Goal: Task Accomplishment & Management: Manage account settings

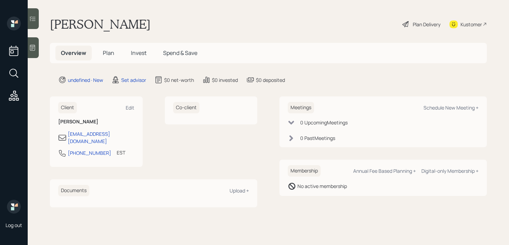
click at [30, 51] on icon at bounding box center [32, 47] width 7 height 7
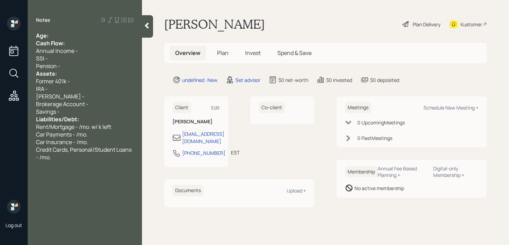
click at [81, 37] on div "Age:" at bounding box center [85, 36] width 98 height 8
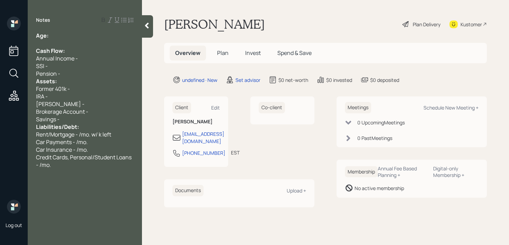
click at [72, 72] on div "Pension -" at bounding box center [85, 74] width 98 height 8
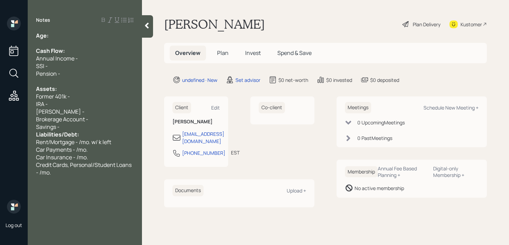
click at [75, 127] on div "Savings -" at bounding box center [85, 127] width 98 height 8
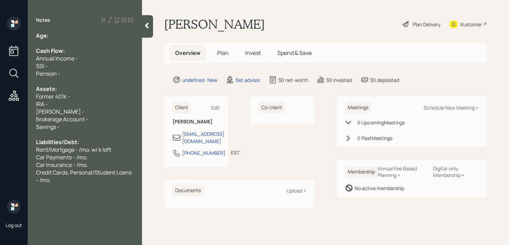
click at [72, 34] on div "Age:" at bounding box center [85, 36] width 98 height 8
drag, startPoint x: 69, startPoint y: 37, endPoint x: 51, endPoint y: 37, distance: 18.3
click at [51, 37] on div "Age: 69" at bounding box center [85, 36] width 98 height 8
drag, startPoint x: 53, startPoint y: 96, endPoint x: 31, endPoint y: 96, distance: 21.8
click at [31, 96] on div "Age: 69 Cash Flow: Annual Income - SSI - Pension - Assets: Former 401k - IRA - …" at bounding box center [85, 108] width 114 height 152
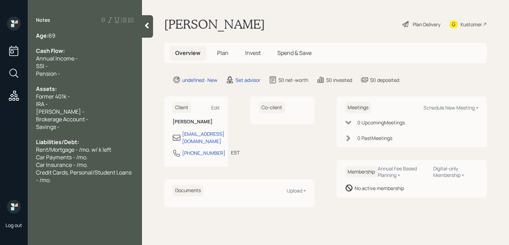
click at [95, 98] on div "Former 401k -" at bounding box center [85, 97] width 98 height 8
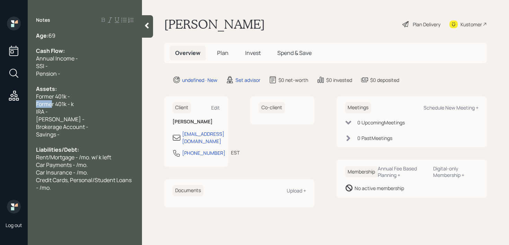
drag, startPoint x: 52, startPoint y: 103, endPoint x: 0, endPoint y: 103, distance: 52.3
click at [0, 103] on div "Log out Notes Age: 69 Cash Flow: Annual Income - SSI - Pension - Assets: Former…" at bounding box center [254, 122] width 509 height 245
click at [69, 112] on div "IRA -" at bounding box center [85, 112] width 98 height 8
click at [71, 106] on span "Former 401k - k" at bounding box center [55, 104] width 38 height 8
click at [93, 116] on div "Roth IRA -" at bounding box center [85, 120] width 98 height 8
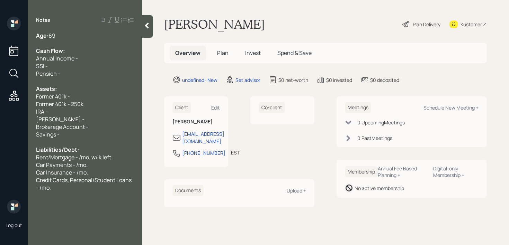
click at [95, 103] on div "Former 401k - 250k" at bounding box center [85, 104] width 98 height 8
drag, startPoint x: 109, startPoint y: 92, endPoint x: 0, endPoint y: 99, distance: 109.2
click at [0, 99] on div "Log out Notes Age: 69 Cash Flow: Annual Income - SSI - Pension - Assets: Former…" at bounding box center [254, 122] width 509 height 245
click at [97, 91] on div "Assets:" at bounding box center [85, 89] width 98 height 8
click at [97, 97] on div "Former 401k -" at bounding box center [85, 97] width 98 height 8
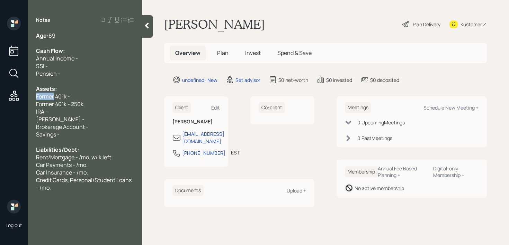
drag, startPoint x: 53, startPoint y: 97, endPoint x: 0, endPoint y: 97, distance: 53.0
click at [0, 97] on div "Log out Notes Age: 69 Cash Flow: Annual Income - SSI - Pension - Assets: Former…" at bounding box center [254, 122] width 509 height 245
click at [82, 96] on div "Current 401k -" at bounding box center [85, 97] width 98 height 8
click at [89, 114] on div "IRA -" at bounding box center [85, 112] width 98 height 8
click at [93, 106] on div "Former 401k - 250k" at bounding box center [85, 104] width 98 height 8
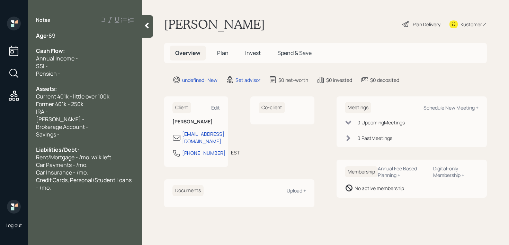
click at [93, 117] on div "Roth IRA -" at bounding box center [85, 120] width 98 height 8
click at [83, 111] on div "IRA -" at bounding box center [85, 112] width 98 height 8
drag, startPoint x: 83, startPoint y: 125, endPoint x: 83, endPoint y: 134, distance: 9.0
click at [83, 125] on span "Brokerage Account -" at bounding box center [62, 127] width 52 height 8
click at [83, 136] on div "Savings -" at bounding box center [85, 135] width 98 height 8
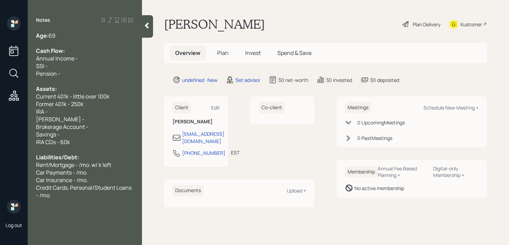
click at [51, 91] on span "Assets:" at bounding box center [46, 89] width 21 height 8
click at [67, 127] on span "Brokerage Account -" at bounding box center [62, 127] width 52 height 8
click at [70, 140] on div "IRA CDs - 60k" at bounding box center [85, 142] width 98 height 8
drag, startPoint x: 70, startPoint y: 137, endPoint x: 34, endPoint y: 113, distance: 43.2
click at [34, 113] on div "Age: 69 Cash Flow: Annual Income - SSI - Pension - Assets: Current 401k - littl…" at bounding box center [85, 116] width 114 height 168
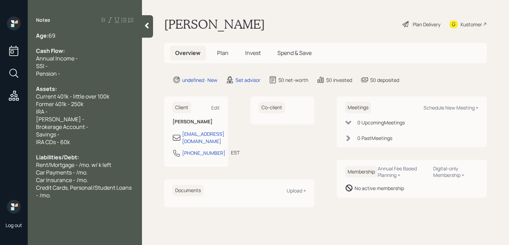
click at [48, 126] on span "Brokerage Account -" at bounding box center [62, 127] width 52 height 8
click at [102, 138] on div "IRA CDs - 60k" at bounding box center [85, 142] width 98 height 8
click at [101, 137] on div "Savings -" at bounding box center [85, 135] width 98 height 8
drag, startPoint x: 98, startPoint y: 135, endPoint x: 34, endPoint y: 110, distance: 69.0
click at [34, 110] on div "Age: 69 Cash Flow: Annual Income - SSI - Pension - Assets: Current 401k - littl…" at bounding box center [85, 116] width 114 height 168
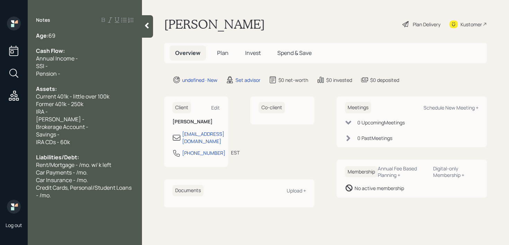
click at [82, 121] on div "Roth IRA -" at bounding box center [85, 120] width 98 height 8
click at [72, 132] on div "Savings -" at bounding box center [85, 135] width 98 height 8
click at [78, 132] on div "Savings -" at bounding box center [85, 135] width 98 height 8
drag, startPoint x: 78, startPoint y: 132, endPoint x: 13, endPoint y: 132, distance: 64.7
click at [13, 132] on div "Log out Notes Age: 69 Cash Flow: Annual Income - SSI - Pension - Assets: Curren…" at bounding box center [254, 122] width 509 height 245
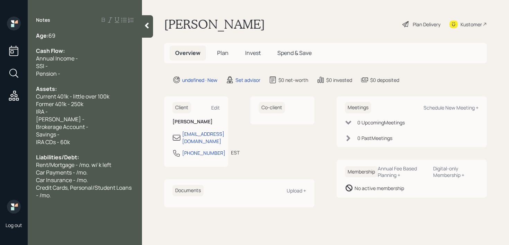
click at [76, 138] on div "IRA CDs - 60k" at bounding box center [85, 142] width 98 height 8
click at [82, 124] on span "Brokerage Account -" at bounding box center [62, 127] width 52 height 8
click at [89, 116] on div "Roth IRA -" at bounding box center [85, 120] width 98 height 8
click at [87, 78] on div at bounding box center [85, 82] width 98 height 8
click at [90, 49] on div "Cash Flow:" at bounding box center [85, 51] width 98 height 8
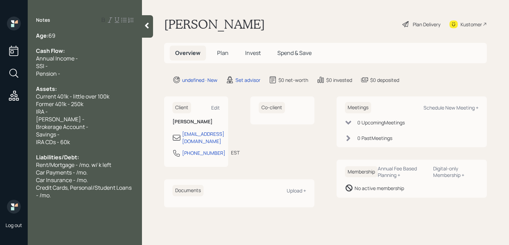
click at [89, 41] on div at bounding box center [85, 43] width 98 height 8
click at [91, 30] on div "Notes Age: 69 Cash Flow: Annual Income - SSI - Pension - Assets: Current 401k -…" at bounding box center [85, 127] width 114 height 220
click at [90, 34] on div "Age: 69" at bounding box center [85, 36] width 98 height 8
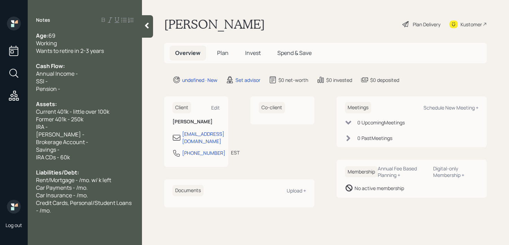
click at [88, 51] on span "Wants to retire in 2-3 years" at bounding box center [70, 51] width 68 height 8
click at [88, 63] on div "Cash Flow:" at bounding box center [85, 66] width 98 height 8
click at [88, 75] on div "Annual Income -" at bounding box center [85, 74] width 98 height 8
click at [74, 88] on div "Pension -" at bounding box center [85, 89] width 98 height 8
drag, startPoint x: 74, startPoint y: 89, endPoint x: 30, endPoint y: 83, distance: 44.0
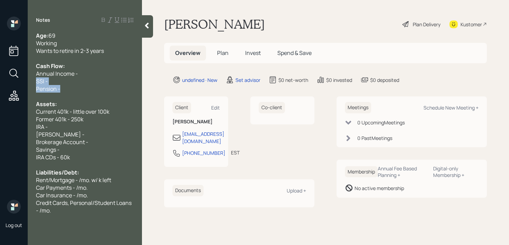
click at [30, 83] on div "Age: 69 Working Wants to retire in 2-3 years Cash Flow: Annual Income - SSI - P…" at bounding box center [85, 123] width 114 height 183
click at [88, 87] on div "Pension -" at bounding box center [85, 89] width 98 height 8
click at [112, 84] on div "SSI -" at bounding box center [85, 82] width 98 height 8
click at [112, 79] on div "SSI -" at bounding box center [85, 82] width 98 height 8
click at [114, 73] on div "Annual Income -" at bounding box center [85, 74] width 98 height 8
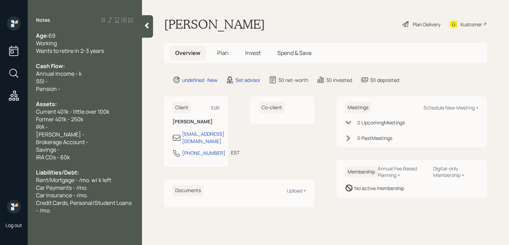
click at [79, 74] on span "Annual Income - k" at bounding box center [59, 74] width 46 height 8
drag, startPoint x: 70, startPoint y: 91, endPoint x: 19, endPoint y: 78, distance: 53.0
click at [19, 78] on div "Log out Notes Age: 69 Working Wants to retire in 2-3 years Cash Flow: Annual In…" at bounding box center [254, 122] width 509 height 245
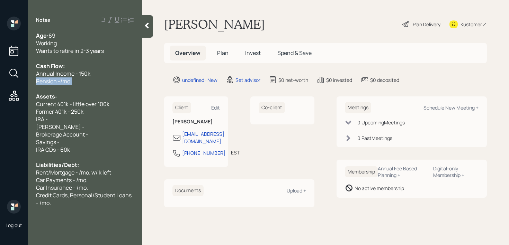
drag, startPoint x: 98, startPoint y: 83, endPoint x: 0, endPoint y: 83, distance: 97.6
click at [0, 83] on div "Log out Notes Age: 69 Working Wants to retire in 2-3 years Cash Flow: Annual In…" at bounding box center [254, 122] width 509 height 245
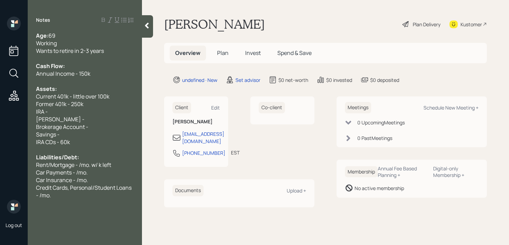
click at [79, 120] on div "Roth IRA -" at bounding box center [85, 120] width 98 height 8
drag, startPoint x: 81, startPoint y: 116, endPoint x: 22, endPoint y: 110, distance: 59.5
click at [22, 110] on div "Log out Notes Age: 69 Working Wants to retire in 2-3 years Cash Flow: Annual In…" at bounding box center [254, 122] width 509 height 245
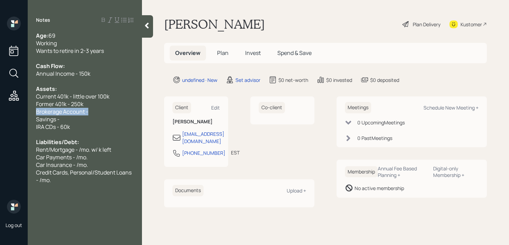
drag, startPoint x: 97, startPoint y: 114, endPoint x: 0, endPoint y: 114, distance: 96.6
click at [0, 114] on div "Log out Notes Age: 69 Working Wants to retire in 2-3 years Cash Flow: Annual In…" at bounding box center [254, 122] width 509 height 245
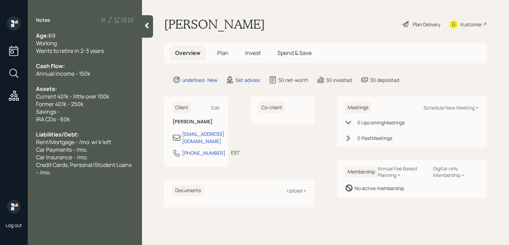
drag, startPoint x: 63, startPoint y: 115, endPoint x: 0, endPoint y: 107, distance: 63.5
click at [0, 109] on div "Log out Notes Age: 69 Working Wants to retire in 2-3 years Cash Flow: Annual In…" at bounding box center [254, 122] width 509 height 245
click at [72, 117] on div "IRA CDs - 60k" at bounding box center [85, 120] width 98 height 8
click at [74, 115] on div "Age: 69 Working Wants to retire in 2-3 years Cash Flow: Annual Income - 150k As…" at bounding box center [85, 104] width 98 height 145
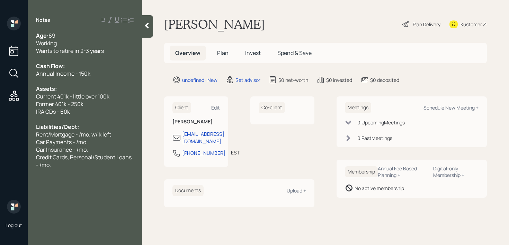
click at [114, 45] on div "Working" at bounding box center [85, 43] width 98 height 8
click at [114, 51] on div "Wants to retire in 2-3 years" at bounding box center [85, 51] width 98 height 8
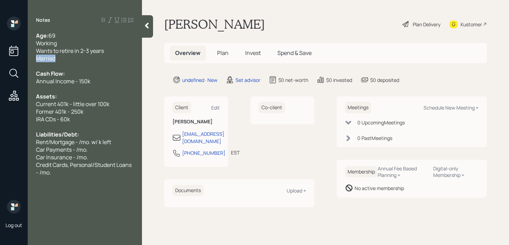
drag, startPoint x: 58, startPoint y: 58, endPoint x: 0, endPoint y: 58, distance: 57.8
click at [0, 58] on div "Log out Notes Age: 69 Working Wants to retire in 2-3 years Married Cash Flow: A…" at bounding box center [254, 122] width 509 height 245
click at [85, 69] on div at bounding box center [85, 66] width 98 height 8
click at [80, 129] on div at bounding box center [85, 127] width 98 height 8
click at [95, 141] on span "Rent/Mortgage - /mo. w/ k left" at bounding box center [73, 142] width 75 height 8
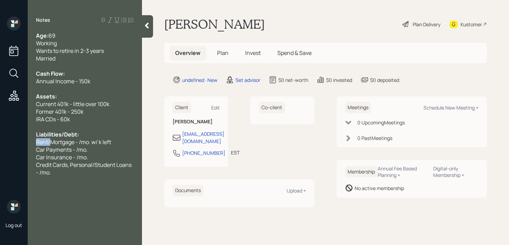
drag, startPoint x: 51, startPoint y: 142, endPoint x: 11, endPoint y: 141, distance: 39.1
click at [11, 141] on div "Log out Notes Age: 69 Working Wants to retire in 2-3 years Married Cash Flow: A…" at bounding box center [254, 122] width 509 height 245
drag, startPoint x: 108, startPoint y: 141, endPoint x: 0, endPoint y: 141, distance: 108.3
click at [0, 141] on div "Log out Notes Age: 69 Working Wants to retire in 2-3 years Married Cash Flow: A…" at bounding box center [254, 122] width 509 height 245
click at [61, 174] on div "Credit Cards, Personal/Student Loans - /mo." at bounding box center [85, 168] width 98 height 15
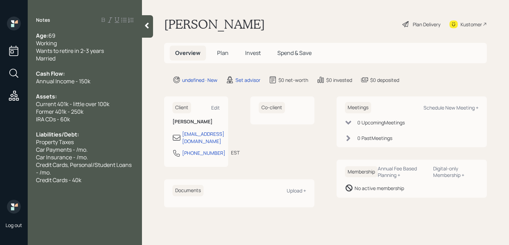
click at [80, 173] on div "Credit Cards, Personal/Student Loans - /mo." at bounding box center [85, 168] width 98 height 15
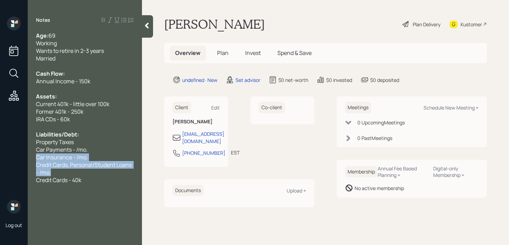
drag, startPoint x: 80, startPoint y: 173, endPoint x: 23, endPoint y: 160, distance: 58.3
click at [23, 160] on div "Log out Notes Age: 69 Working Wants to retire in 2-3 years Married Cash Flow: A…" at bounding box center [254, 122] width 509 height 245
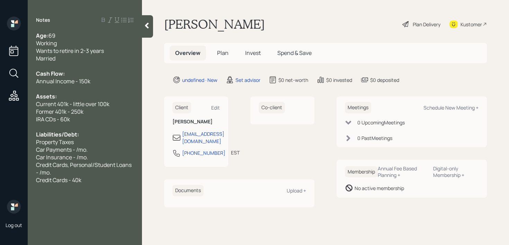
click at [52, 166] on span "Credit Cards, Personal/Student Loans - /mo." at bounding box center [84, 168] width 97 height 15
drag, startPoint x: 55, startPoint y: 171, endPoint x: 28, endPoint y: 163, distance: 28.0
click at [28, 163] on div "Age: 69 Working Wants to retire in 2-3 years Married Cash Flow: Annual Income -…" at bounding box center [85, 108] width 114 height 152
click at [101, 154] on div "Car Insurance - /mo." at bounding box center [85, 158] width 98 height 8
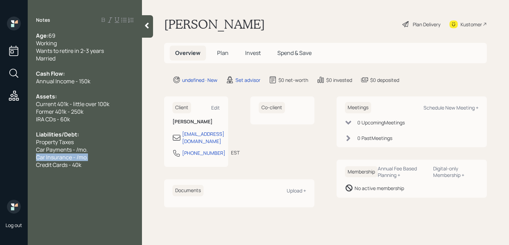
drag, startPoint x: 101, startPoint y: 155, endPoint x: 0, endPoint y: 155, distance: 101.4
click at [0, 155] on div "Log out Notes Age: 69 Working Wants to retire in 2-3 years Married Cash Flow: A…" at bounding box center [254, 122] width 509 height 245
click at [78, 154] on span "Car Insurance - /mo." at bounding box center [62, 158] width 52 height 8
drag, startPoint x: 89, startPoint y: 152, endPoint x: 15, endPoint y: 152, distance: 74.1
click at [15, 152] on div "Log out Notes Age: 69 Working Wants to retire in 2-3 years Married Cash Flow: A…" at bounding box center [254, 122] width 509 height 245
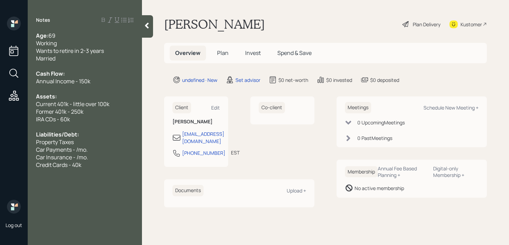
click at [84, 152] on span "Car Payments - /mo." at bounding box center [62, 150] width 52 height 8
click at [93, 167] on div "Credit Cards - 40k" at bounding box center [85, 165] width 98 height 8
click at [84, 140] on div "Property Taxes" at bounding box center [85, 142] width 98 height 8
click at [92, 162] on div "Credit Cards - 40k" at bounding box center [85, 165] width 98 height 8
click at [96, 156] on div "Car Insurance - /mo." at bounding box center [85, 158] width 98 height 8
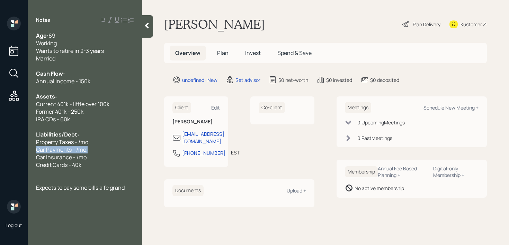
drag, startPoint x: 102, startPoint y: 149, endPoint x: 0, endPoint y: 149, distance: 102.4
click at [0, 149] on div "Log out Notes Age: 69 Working Wants to retire in 2-3 years Married Cash Flow: A…" at bounding box center [254, 122] width 509 height 245
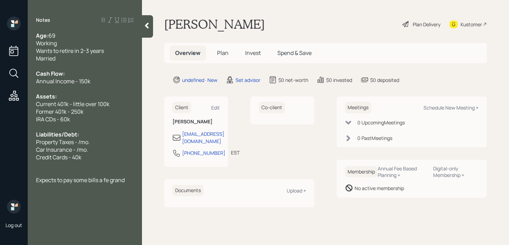
click at [114, 162] on div at bounding box center [85, 165] width 98 height 8
drag, startPoint x: 107, startPoint y: 150, endPoint x: 0, endPoint y: 150, distance: 106.9
click at [0, 150] on div "Log out Notes Age: 69 Working Wants to retire in 2-3 years Married Cash Flow: A…" at bounding box center [254, 122] width 509 height 245
click at [79, 148] on span "Car Insurance - /mo." at bounding box center [62, 150] width 52 height 8
drag, startPoint x: 102, startPoint y: 139, endPoint x: 4, endPoint y: 139, distance: 97.9
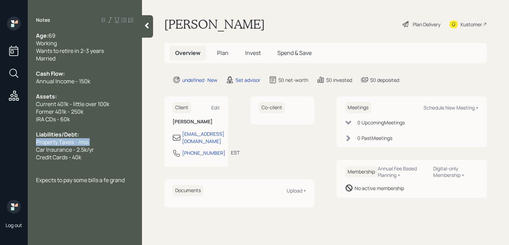
click at [4, 139] on div "Log out Notes Age: 69 Working Wants to retire in 2-3 years Married Cash Flow: A…" at bounding box center [254, 122] width 509 height 245
click at [66, 139] on span "Property Taxes - /mo." at bounding box center [63, 142] width 54 height 8
click at [81, 149] on span "Car Insurance - 2.5k/yr" at bounding box center [65, 150] width 58 height 8
drag, startPoint x: 88, startPoint y: 151, endPoint x: 53, endPoint y: 153, distance: 35.3
click at [17, 151] on div "Log out Notes Age: 69 Working Wants to retire in 2-3 years Married Cash Flow: A…" at bounding box center [254, 122] width 509 height 245
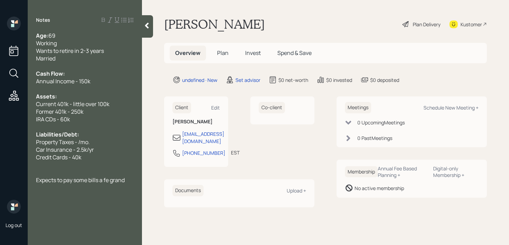
click at [62, 153] on span "Car Insurance - 2.5k/yr" at bounding box center [65, 150] width 58 height 8
click at [101, 147] on div "Car Insurance - 2.5k/yr" at bounding box center [85, 150] width 98 height 8
drag, startPoint x: 102, startPoint y: 141, endPoint x: 0, endPoint y: 141, distance: 102.4
click at [0, 141] on div "Log out Notes Age: 69 Working Wants to retire in 2-3 years Married Cash Flow: A…" at bounding box center [254, 122] width 509 height 245
click at [100, 142] on div "Property Taxes - /mo." at bounding box center [85, 142] width 98 height 8
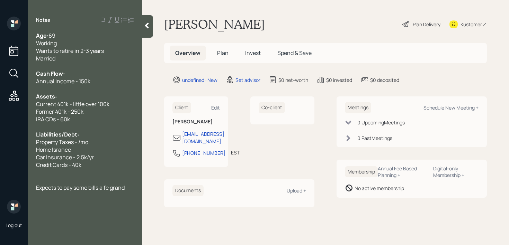
click at [79, 139] on span "Property Taxes - /mo." at bounding box center [63, 142] width 54 height 8
click at [114, 153] on div "Home Insurance - 3k/yr" at bounding box center [85, 150] width 98 height 8
click at [111, 165] on div "Credit Cards - 40k" at bounding box center [85, 165] width 98 height 8
click at [78, 131] on span "Liabilities/Debt:" at bounding box center [57, 135] width 43 height 8
click at [73, 187] on div at bounding box center [85, 188] width 98 height 8
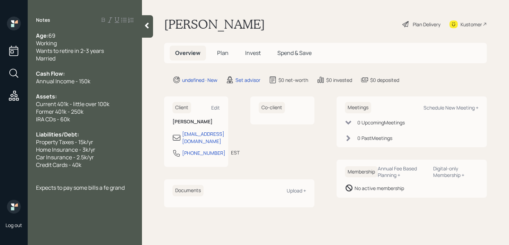
click at [145, 20] on div at bounding box center [147, 26] width 11 height 22
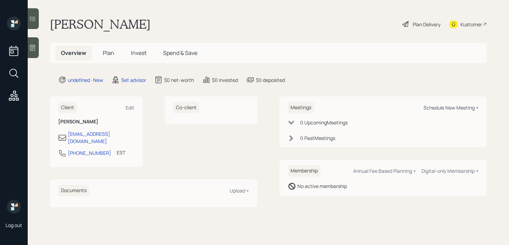
click at [445, 108] on div "Schedule New Meeting +" at bounding box center [450, 108] width 55 height 7
select select "round-robin"
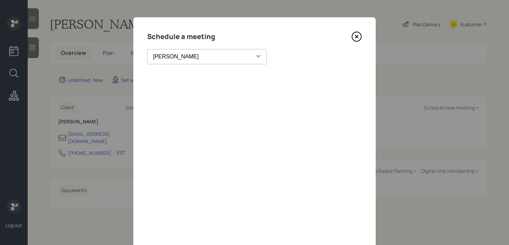
click at [353, 38] on icon at bounding box center [356, 36] width 10 height 10
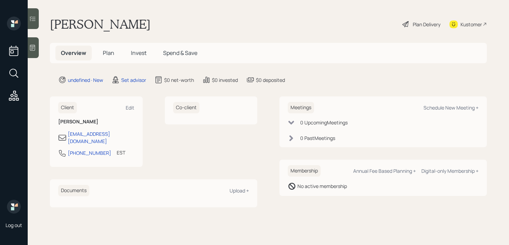
click at [36, 46] on div at bounding box center [33, 47] width 11 height 21
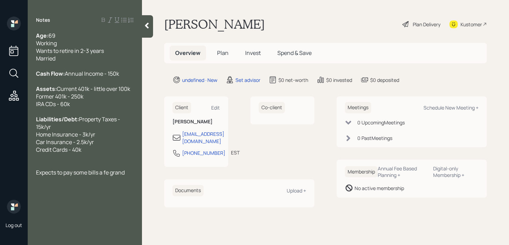
click at [124, 154] on div "Liabilities/Debt: Property Taxes - 15k/yr Home Insurance - 3k/yr Car Insurance …" at bounding box center [85, 135] width 98 height 38
click at [152, 25] on div at bounding box center [147, 26] width 11 height 22
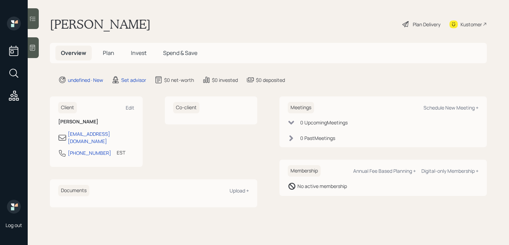
click at [39, 48] on div at bounding box center [33, 47] width 11 height 21
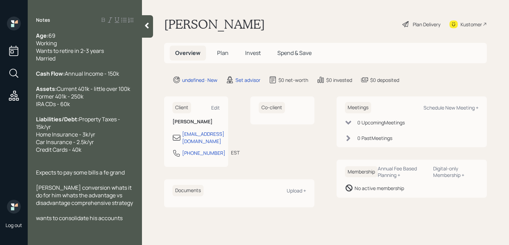
click at [45, 204] on span "roth conversion whats it do for him whats the advantage vs disadvantage compreh…" at bounding box center [84, 195] width 97 height 23
click at [55, 169] on div at bounding box center [85, 165] width 98 height 8
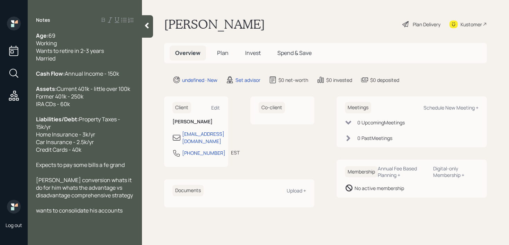
click at [129, 169] on div "Expects to pay some bills a fe grand" at bounding box center [85, 165] width 98 height 8
click at [104, 154] on div "Liabilities/Debt: Property Taxes - 15k/yr Home Insurance - 3k/yr Car Insurance …" at bounding box center [85, 135] width 98 height 38
click at [109, 177] on div at bounding box center [85, 173] width 98 height 8
click at [109, 169] on span "Expects to pay some bills a fe grand" at bounding box center [80, 165] width 89 height 8
click at [99, 169] on span "Expects to pay some bills a fe grand" at bounding box center [80, 165] width 89 height 8
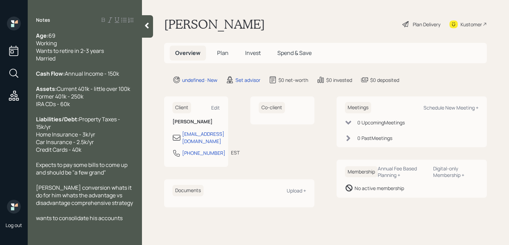
click at [76, 177] on span "Expects to pay some bills to come up and should be "a few grand"" at bounding box center [82, 168] width 92 height 15
click at [106, 184] on div at bounding box center [85, 181] width 98 height 8
click at [108, 177] on div "Expects some bills to come up and should be "a few grand"" at bounding box center [85, 168] width 98 height 15
click at [93, 204] on span "ROTH conversion whats it do for him whats the advantage vs disadvantage compreh…" at bounding box center [84, 195] width 97 height 23
click at [100, 177] on div "Expects some bills to come up and should be "a few grand"" at bounding box center [85, 168] width 98 height 15
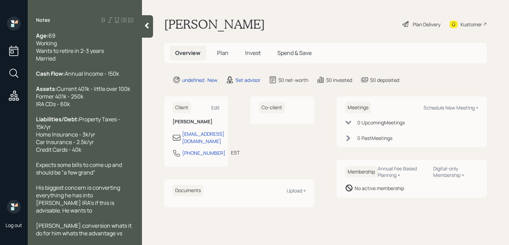
click at [127, 204] on div "His biggest concern is converting everything he has into ROTH IRA's if this is …" at bounding box center [85, 199] width 98 height 30
click at [126, 215] on div "His biggest concern is converting everything he has into ROTH IRA's if this is …" at bounding box center [85, 199] width 98 height 30
click at [116, 177] on div "Expects some bills to come up and should be "a few grand"" at bounding box center [85, 168] width 98 height 15
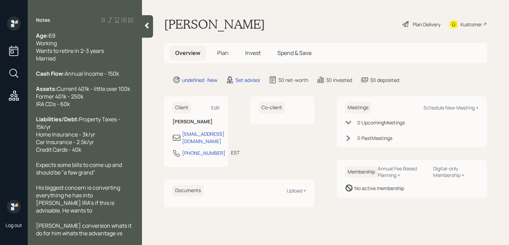
scroll to position [21, 0]
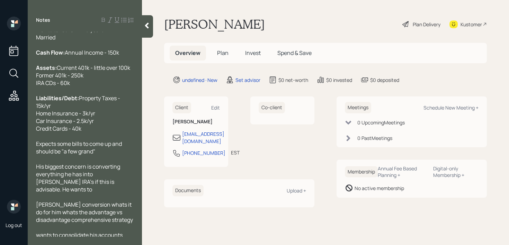
click at [120, 193] on div "His biggest concern is converting everything he has into ROTH IRA's if this is …" at bounding box center [85, 178] width 98 height 30
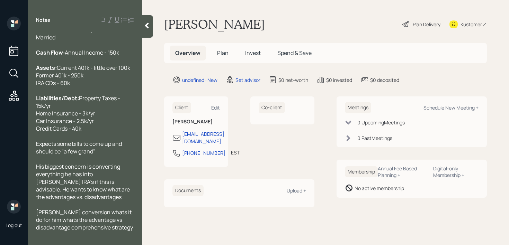
click at [100, 201] on div "His biggest concern is converting everything he has into ROTH IRA's if this is …" at bounding box center [85, 182] width 98 height 38
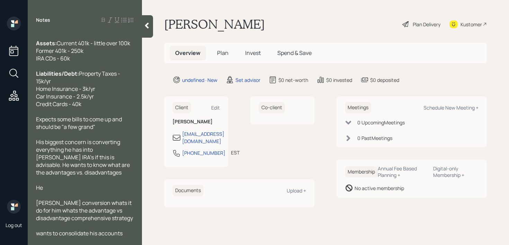
scroll to position [61, 0]
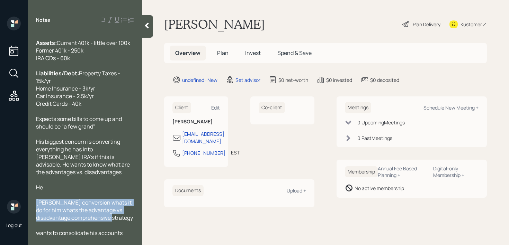
drag, startPoint x: 100, startPoint y: 221, endPoint x: 25, endPoint y: 205, distance: 76.8
click at [25, 205] on div "Log out Notes Age: 69 Working Wants to retire in 2-3 years Married Cash Flow: A…" at bounding box center [254, 122] width 509 height 245
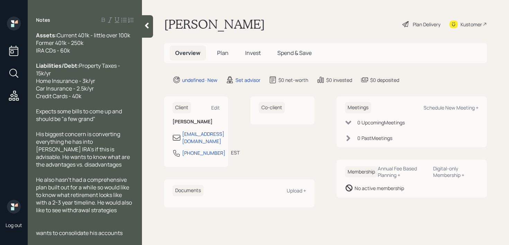
scroll to position [69, 0]
click at [87, 229] on div at bounding box center [85, 226] width 98 height 8
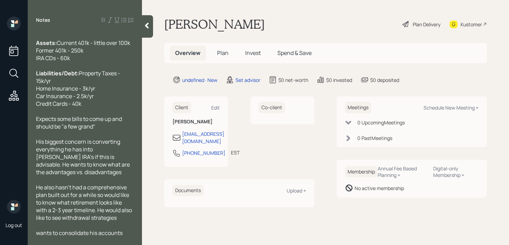
scroll to position [61, 0]
drag, startPoint x: 126, startPoint y: 234, endPoint x: 0, endPoint y: 234, distance: 126.0
click at [0, 234] on div "Log out Notes Age: 69 Working Wants to retire in 2-3 years Married Cash Flow: A…" at bounding box center [254, 122] width 509 height 245
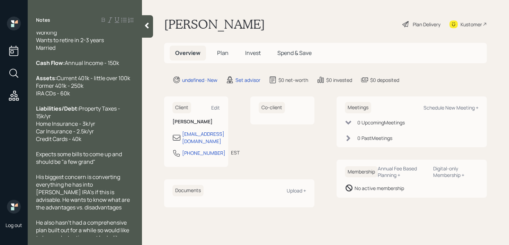
scroll to position [0, 0]
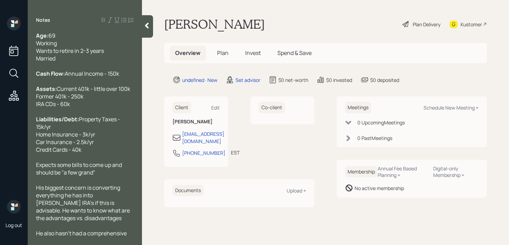
click at [109, 108] on div "Assets: Current 401k - little over 100k Former 401k - 250k IRA CDs - 60k" at bounding box center [85, 96] width 98 height 23
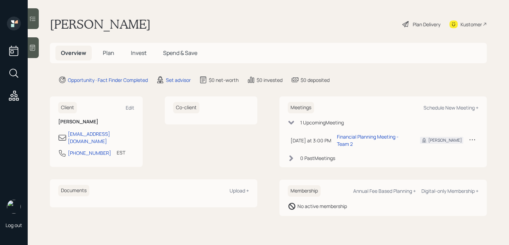
click at [36, 53] on div at bounding box center [33, 47] width 11 height 21
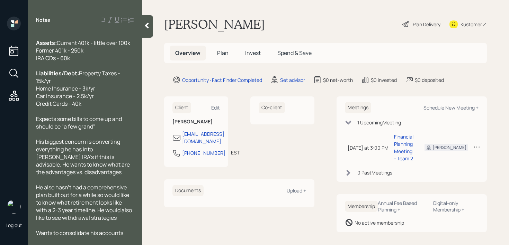
scroll to position [4, 0]
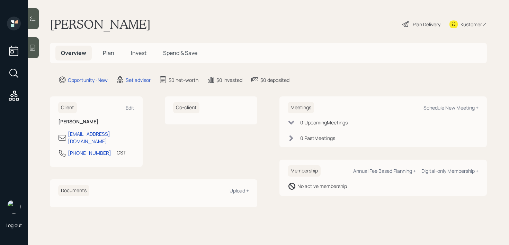
click at [34, 46] on icon at bounding box center [32, 47] width 7 height 7
